Goal: Information Seeking & Learning: Learn about a topic

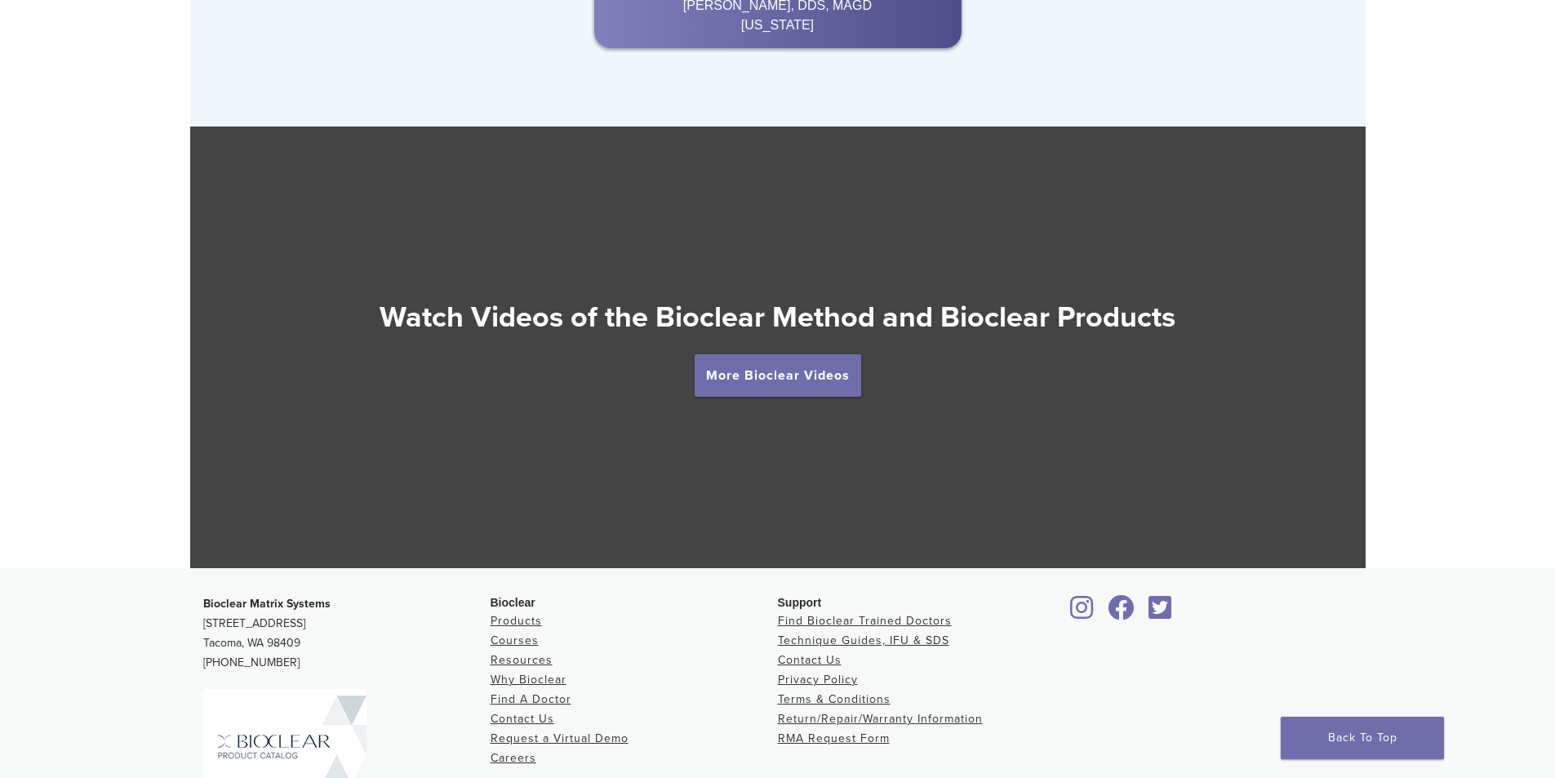
scroll to position [2938, 0]
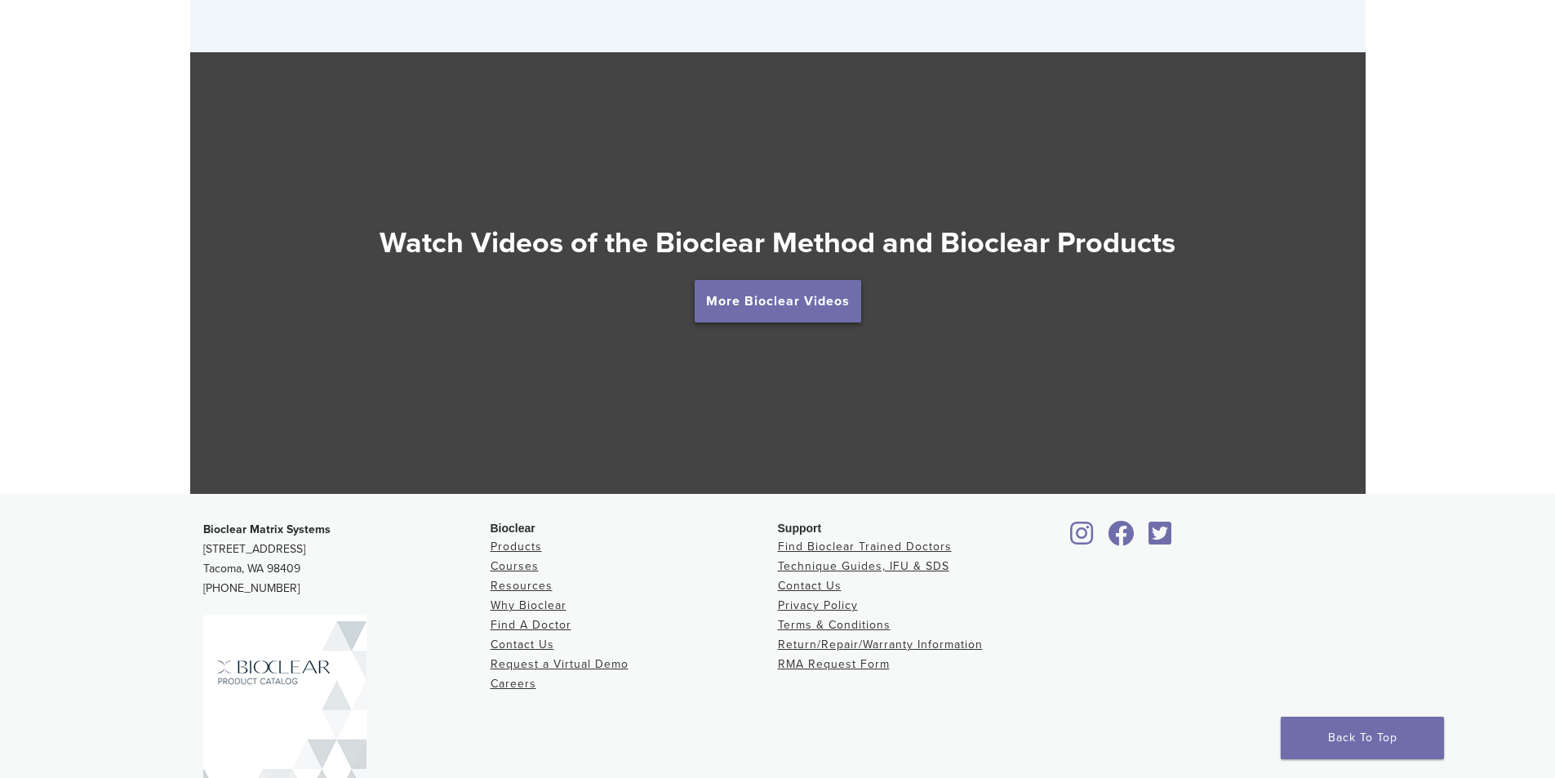
click at [748, 304] on link "More Bioclear Videos" at bounding box center [778, 301] width 167 height 42
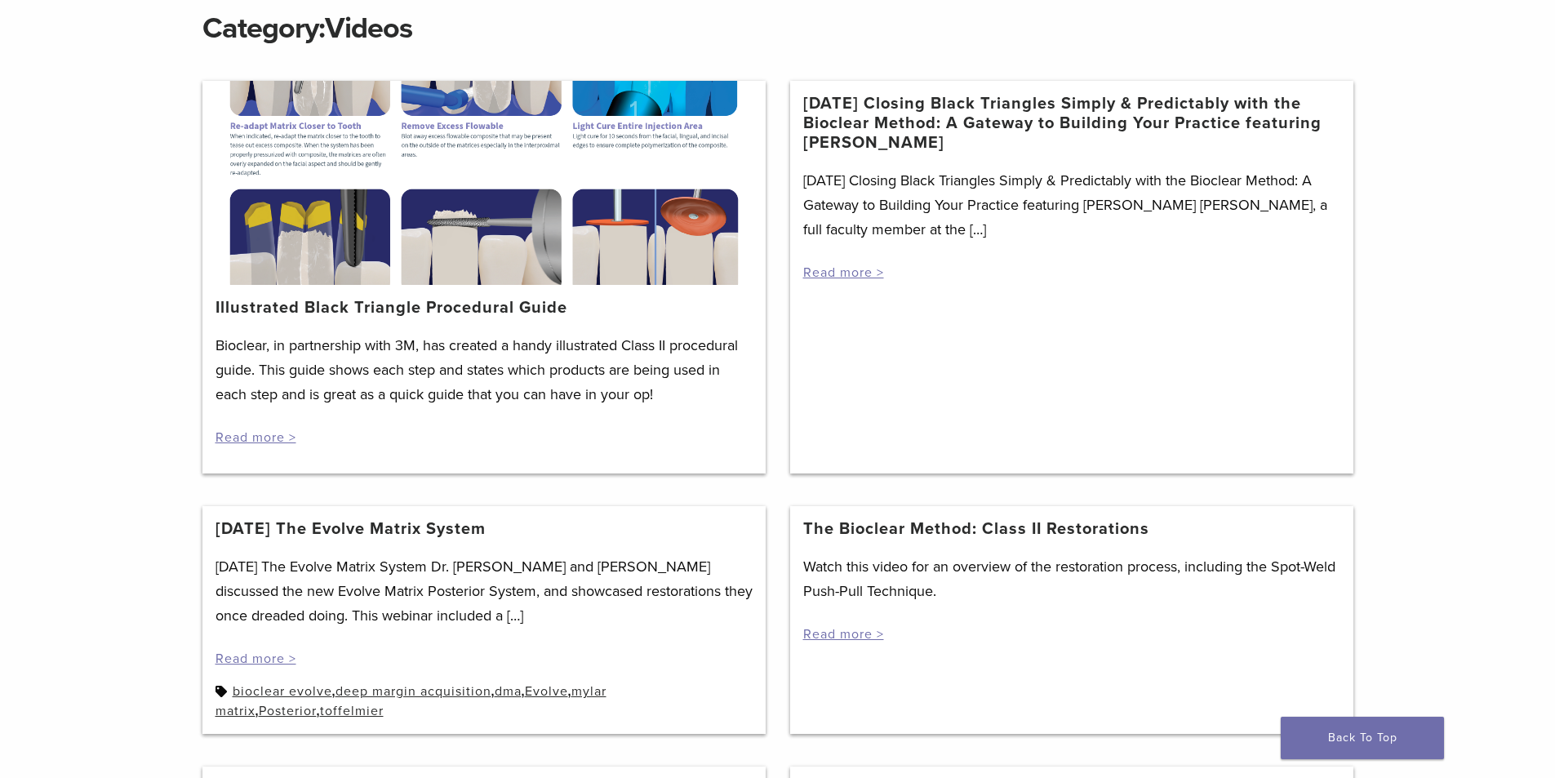
scroll to position [245, 0]
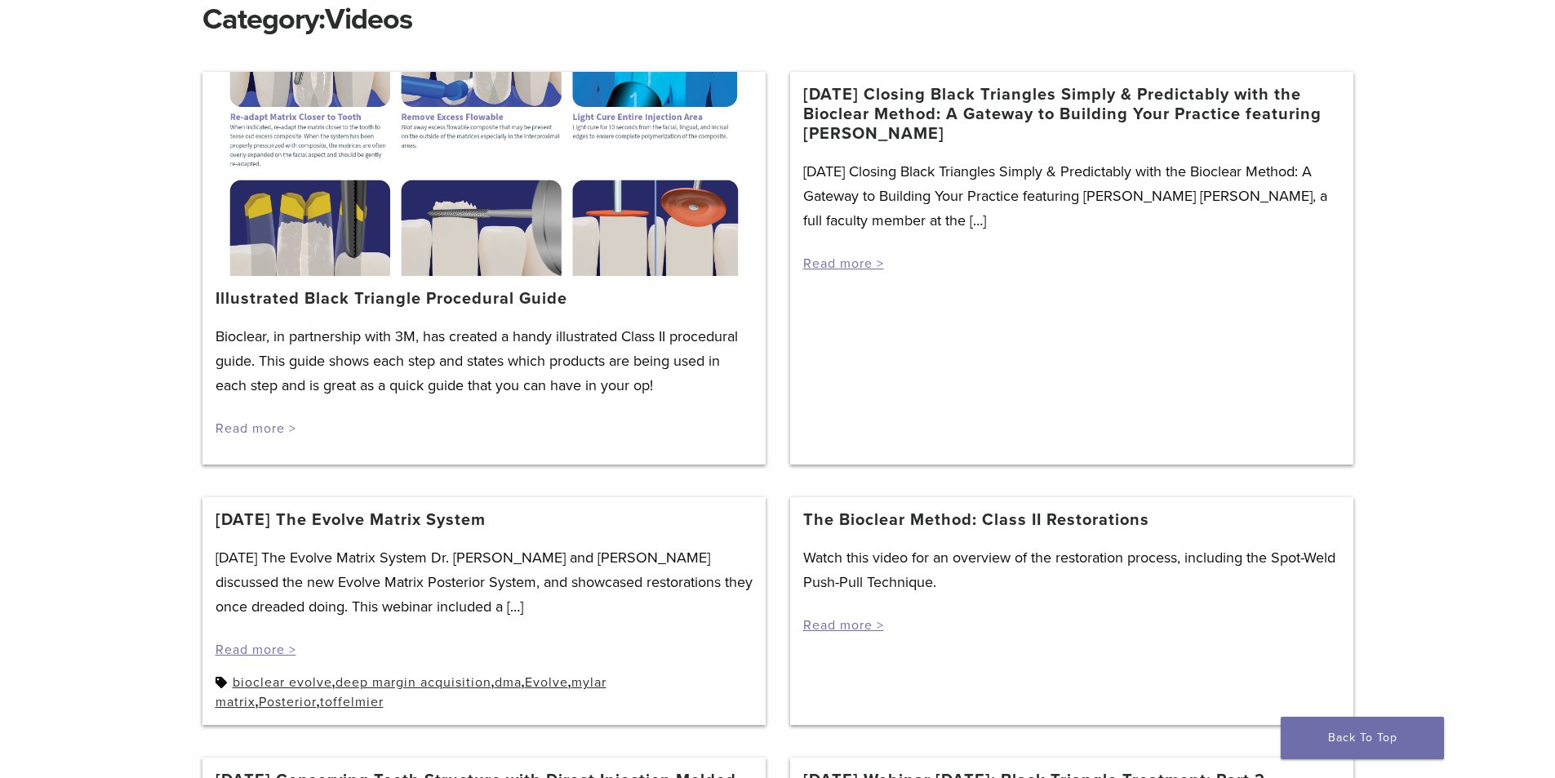
click at [255, 427] on link "Read more >" at bounding box center [255, 428] width 81 height 16
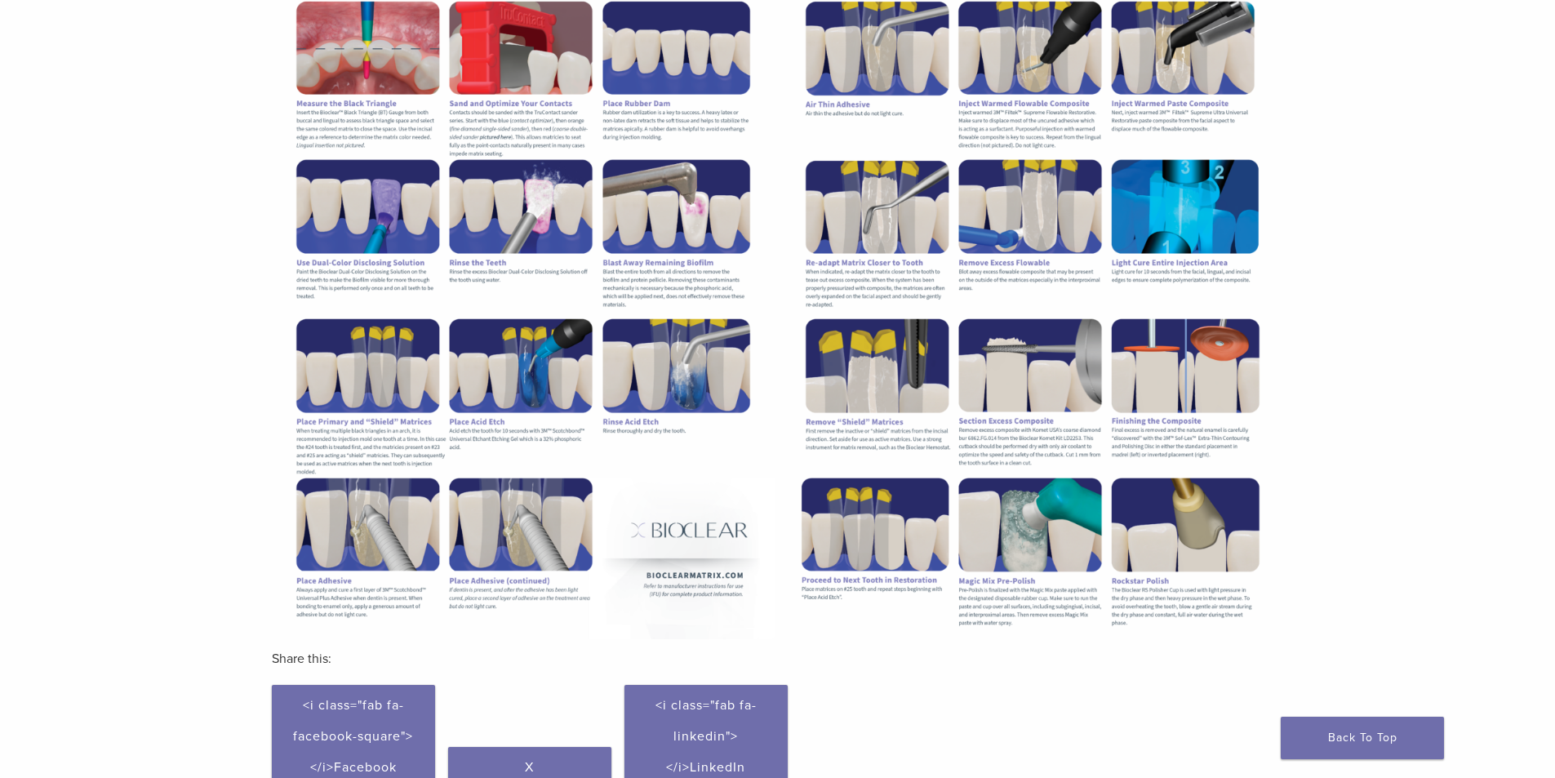
scroll to position [326, 0]
